Goal: Task Accomplishment & Management: Complete application form

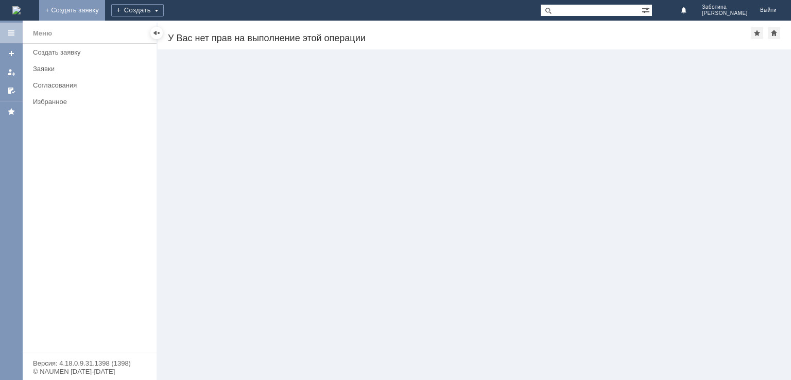
click at [105, 6] on link "+ Создать заявку" at bounding box center [72, 10] width 66 height 21
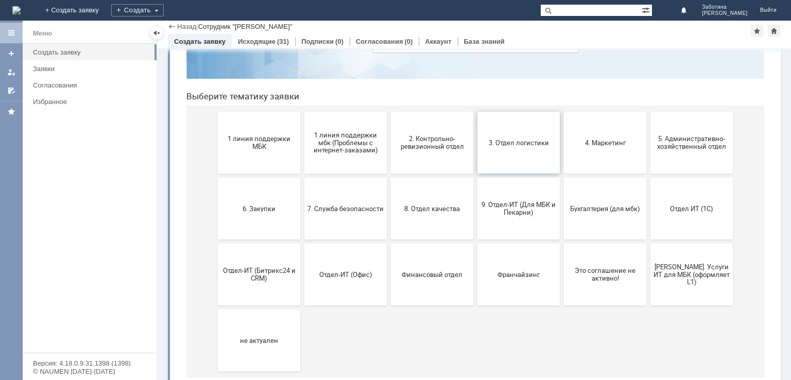
scroll to position [92, 0]
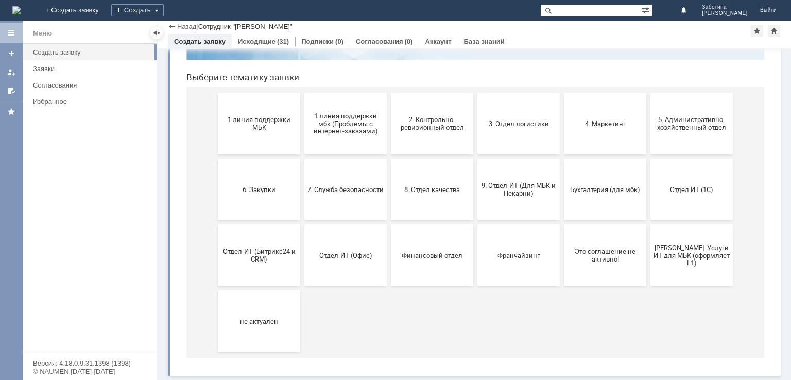
click at [413, 253] on span "Финансовый отдел" at bounding box center [432, 255] width 76 height 8
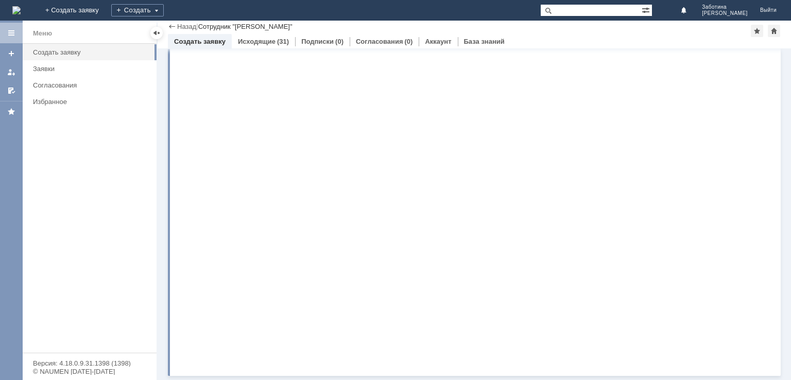
scroll to position [0, 0]
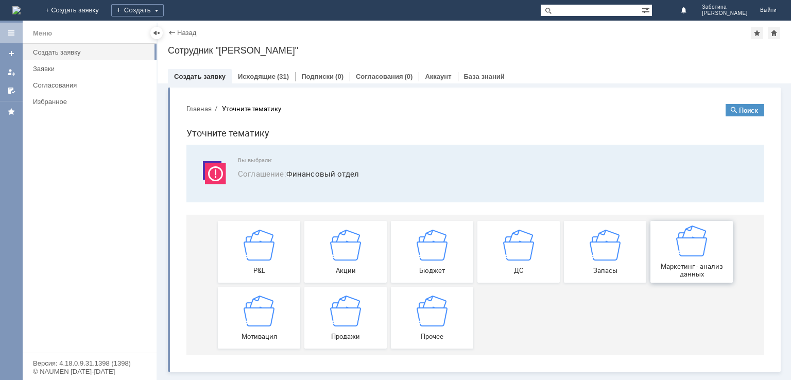
click at [700, 248] on img at bounding box center [691, 241] width 31 height 31
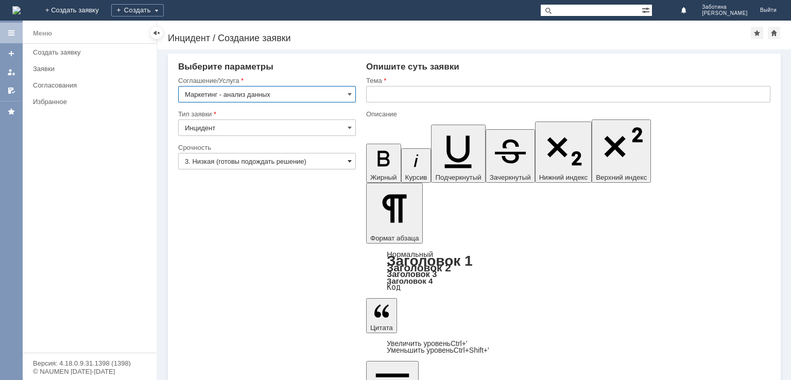
click at [350, 161] on span at bounding box center [350, 161] width 4 height 8
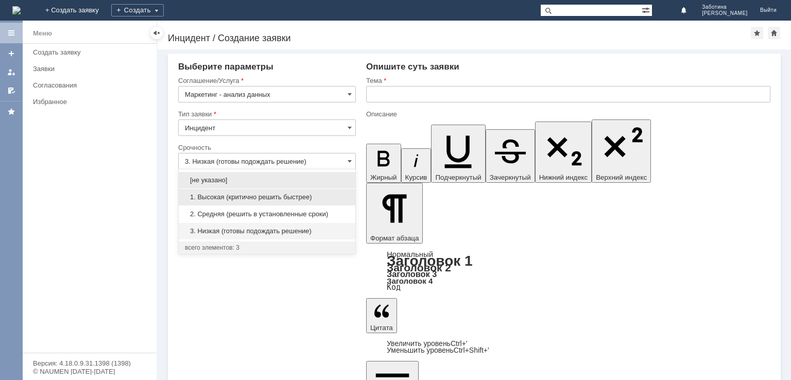
click at [325, 195] on span "1. Высокая (критично решить быстрее)" at bounding box center [267, 197] width 164 height 8
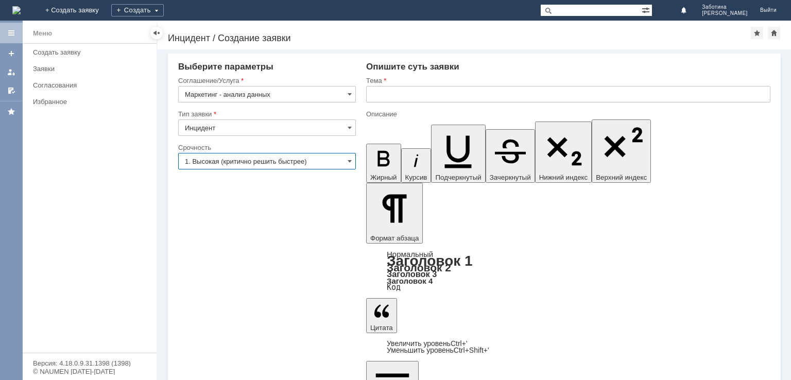
type input "1. Высокая (критично решить быстрее)"
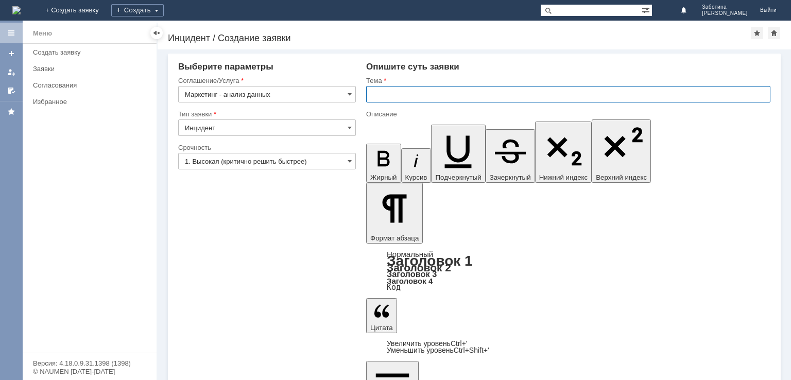
click at [434, 93] on input "text" at bounding box center [568, 94] width 404 height 16
type input "Прошу рассчитать рентабельность новогодних механик"
drag, startPoint x: 511, startPoint y: 2700, endPoint x: 536, endPoint y: 2719, distance: 31.5
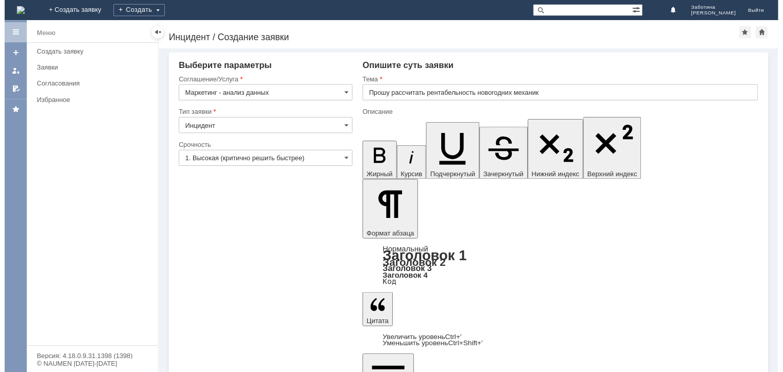
scroll to position [98, 0]
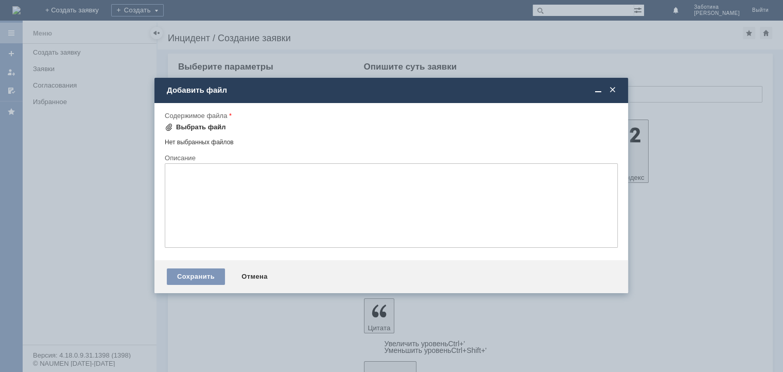
click at [194, 126] on div "Выбрать файл" at bounding box center [201, 127] width 50 height 8
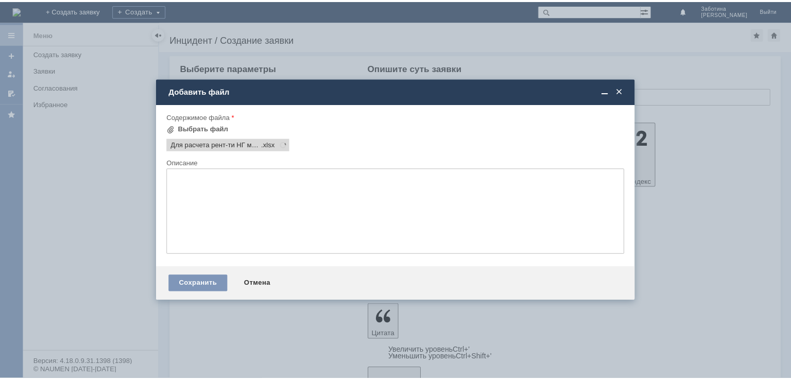
scroll to position [0, 0]
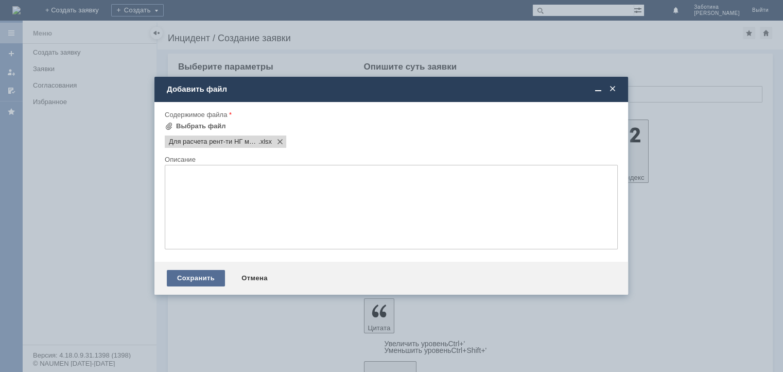
click at [202, 279] on div "Сохранить" at bounding box center [196, 278] width 58 height 16
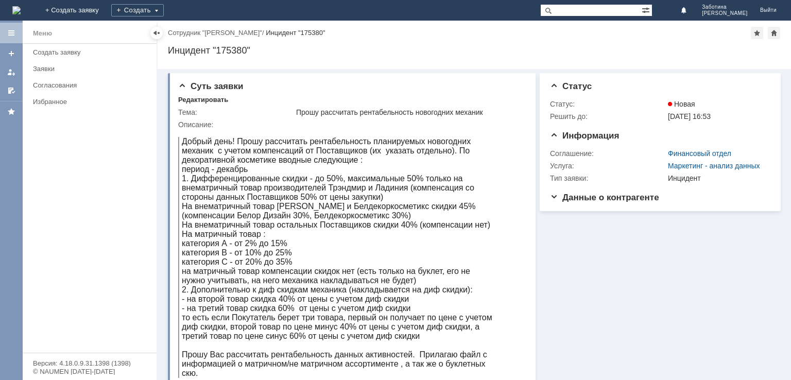
click at [45, 70] on div "Заявки" at bounding box center [91, 69] width 117 height 8
